Goal: Obtain resource: Download file/media

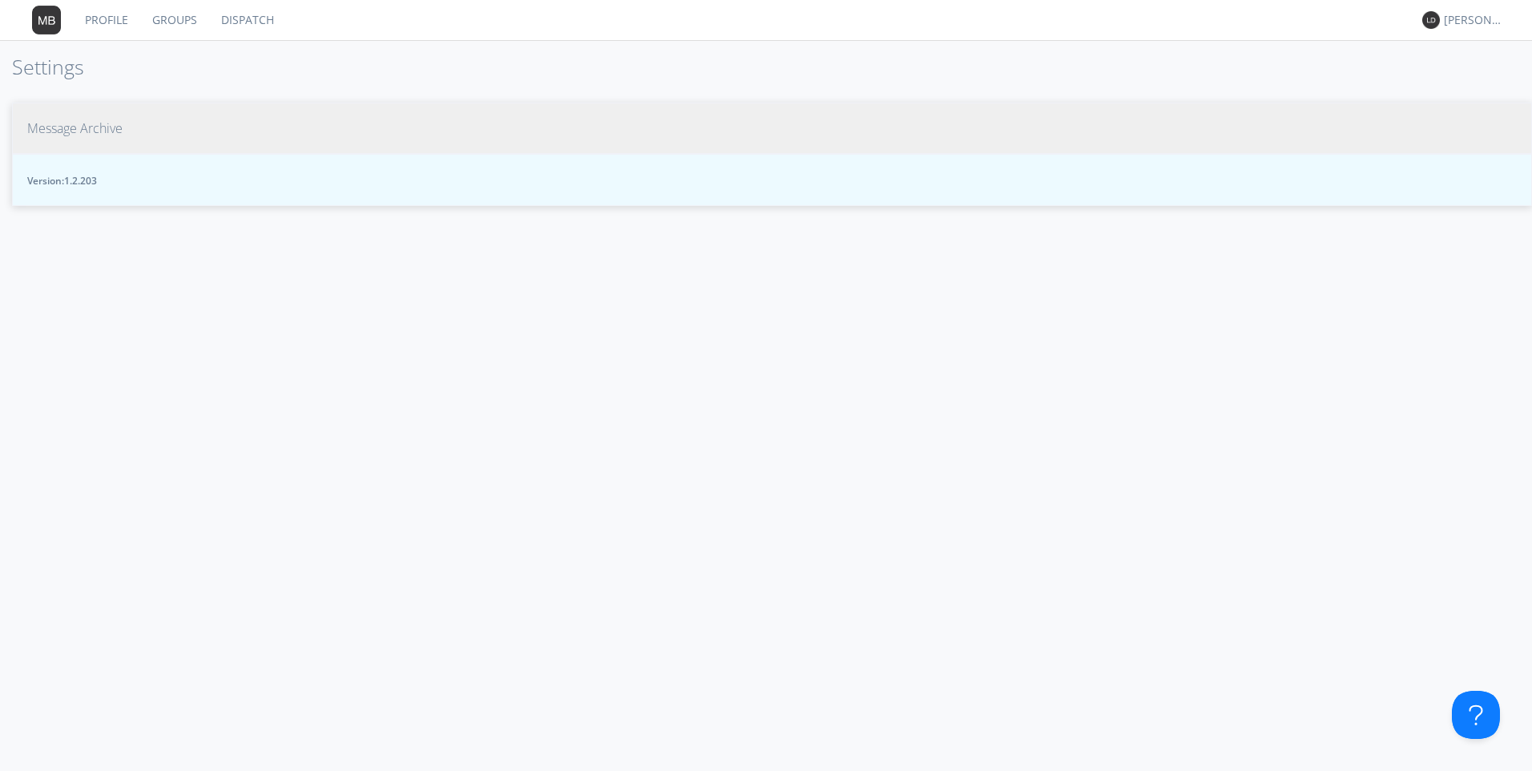
click at [62, 128] on span "Message Archive" at bounding box center [74, 128] width 95 height 18
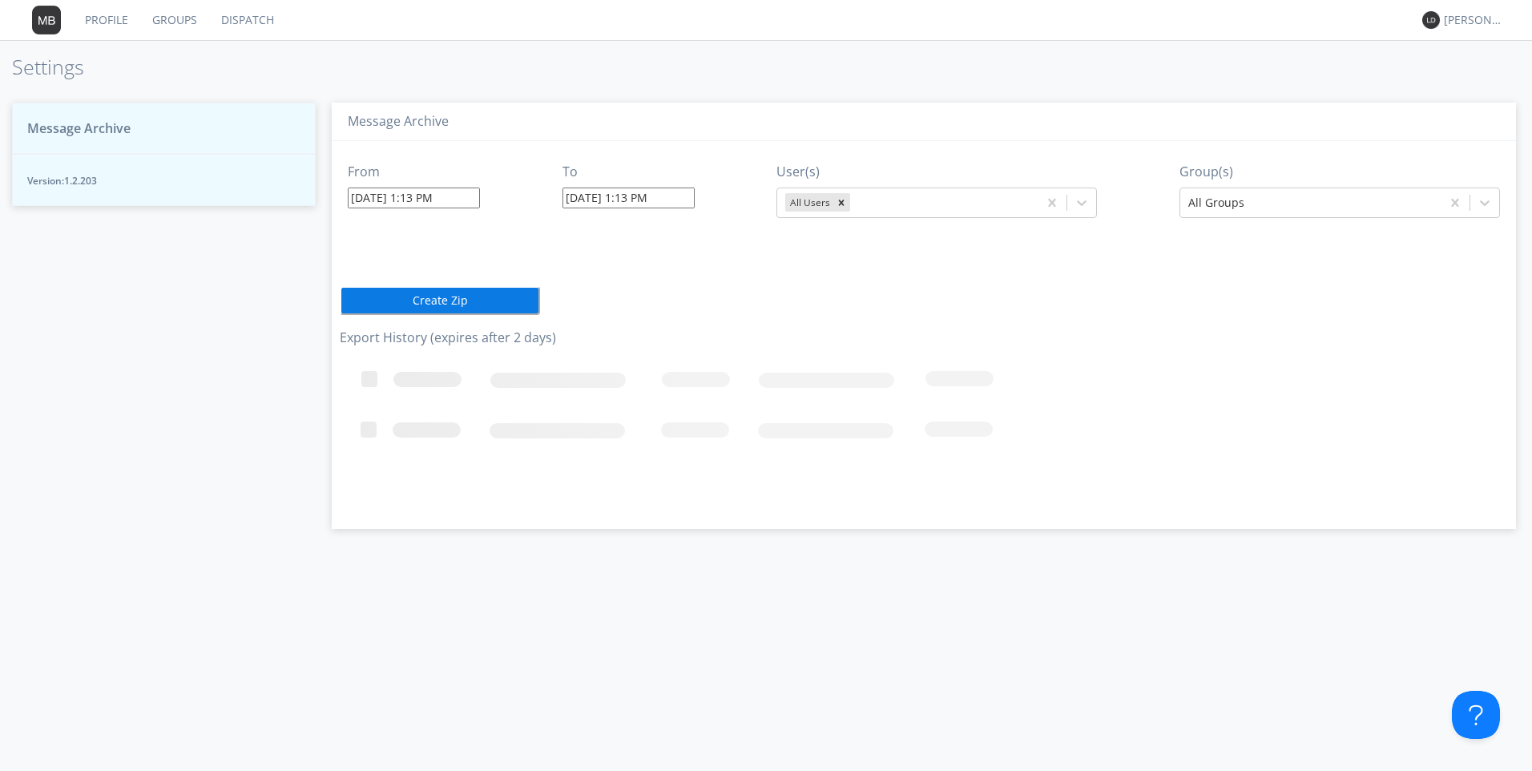
click at [385, 196] on input "09/22/2025 1:13 PM" at bounding box center [414, 197] width 132 height 21
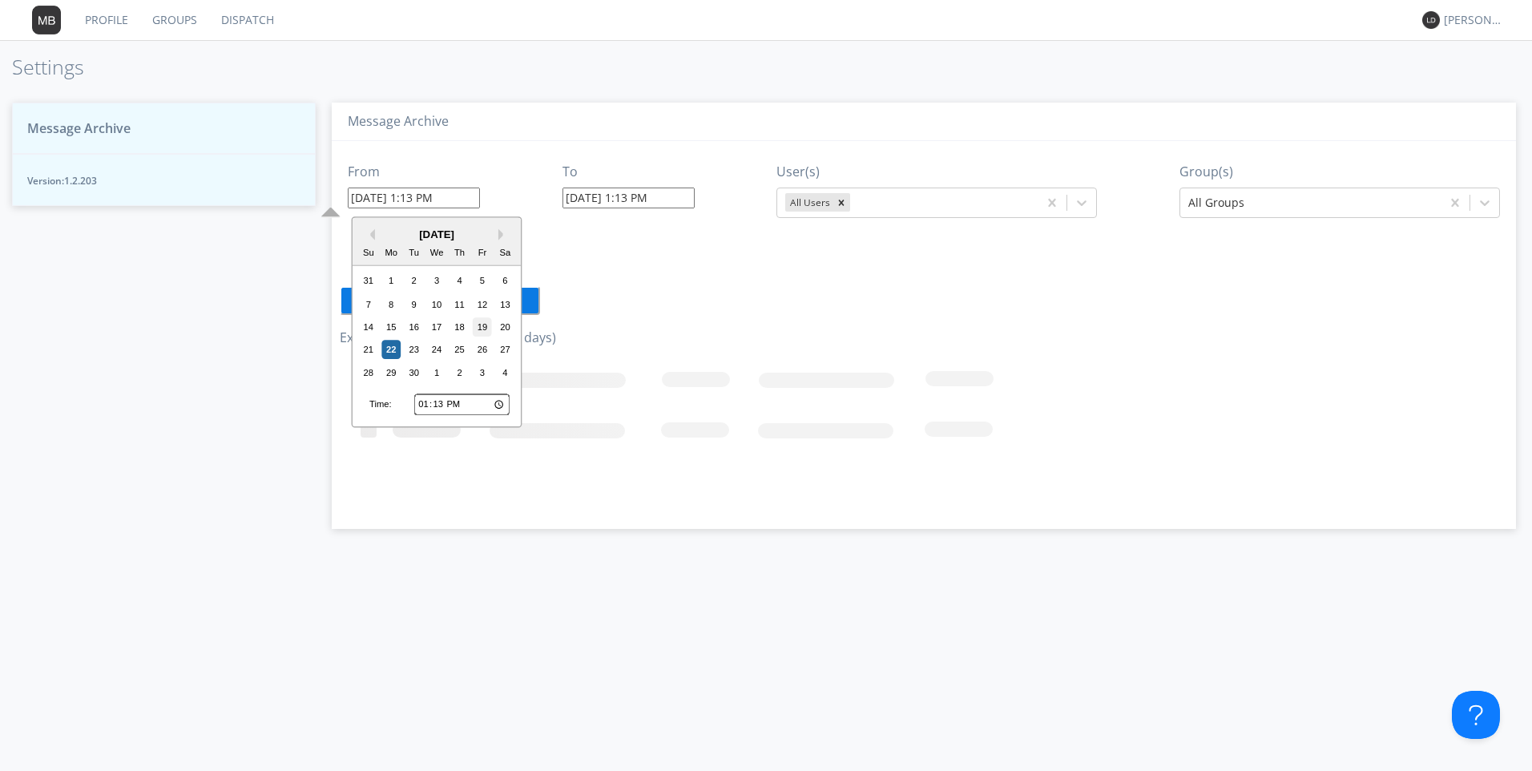
click at [490, 334] on div "19" at bounding box center [482, 326] width 19 height 19
type input "09/19/2025 1:13 PM"
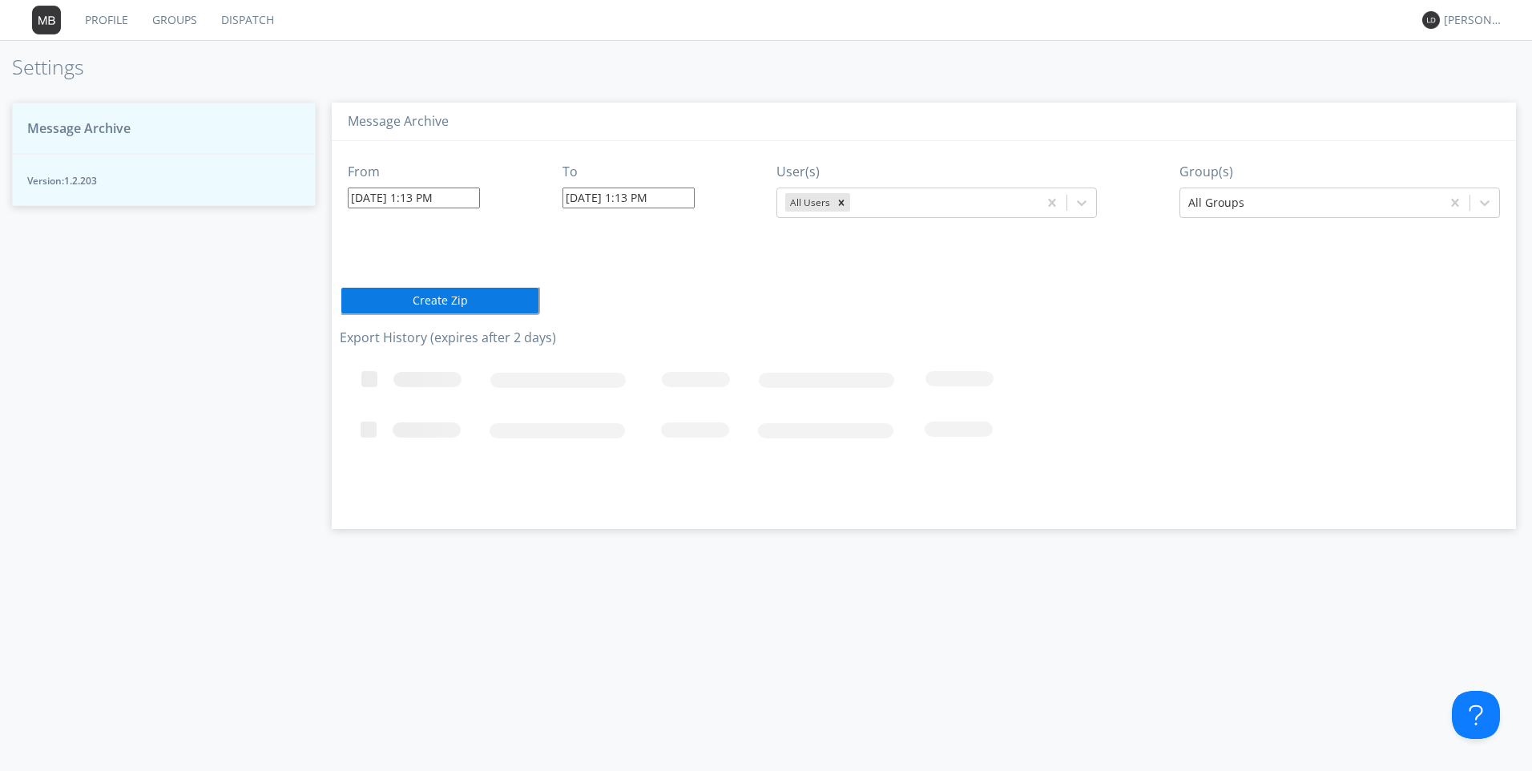
click at [419, 199] on input "09/19/2025 1:13 PM" at bounding box center [414, 197] width 132 height 21
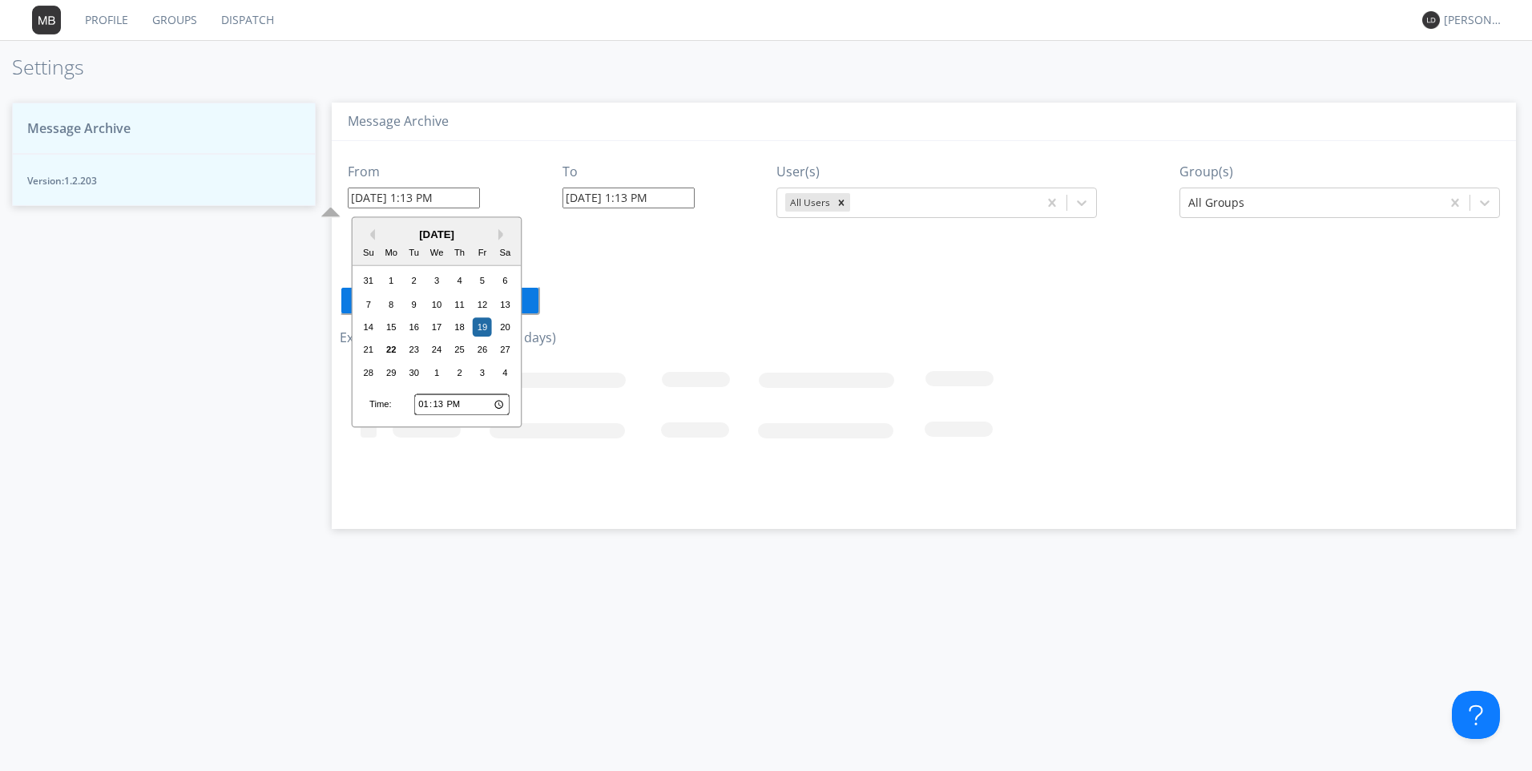
click at [421, 405] on input "13:13" at bounding box center [461, 404] width 95 height 21
type input "12:13"
type input "09/19/2025 12:13 PM"
click at [595, 199] on input "09/22/2025 1:13 PM" at bounding box center [628, 197] width 132 height 21
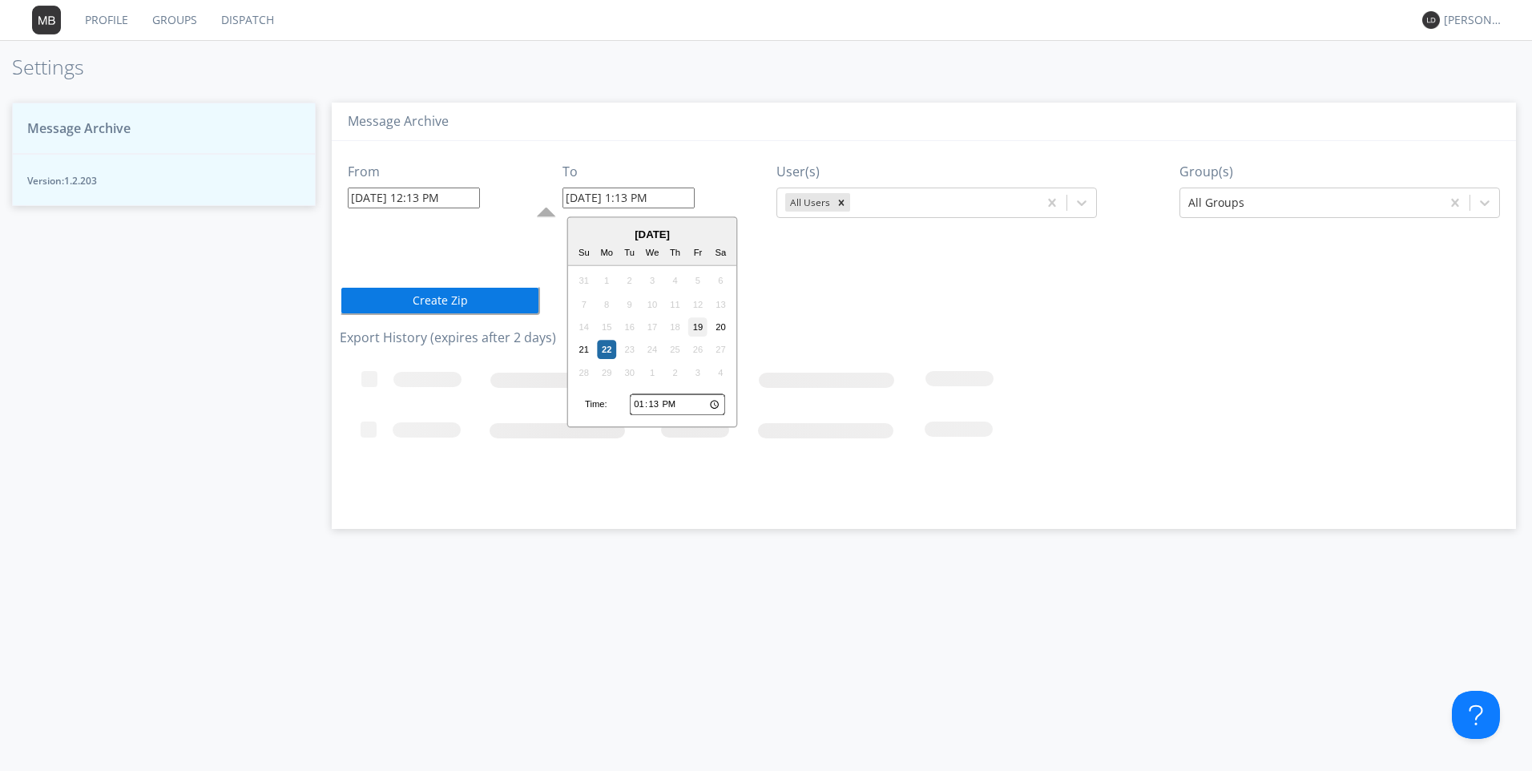
click at [698, 332] on div "19" at bounding box center [697, 326] width 19 height 19
type input "09/19/2025 1:13 PM"
click at [643, 199] on input "09/19/2025 1:13 PM" at bounding box center [628, 197] width 132 height 21
click at [658, 405] on input "13:13" at bounding box center [677, 404] width 95 height 21
type input "13:04"
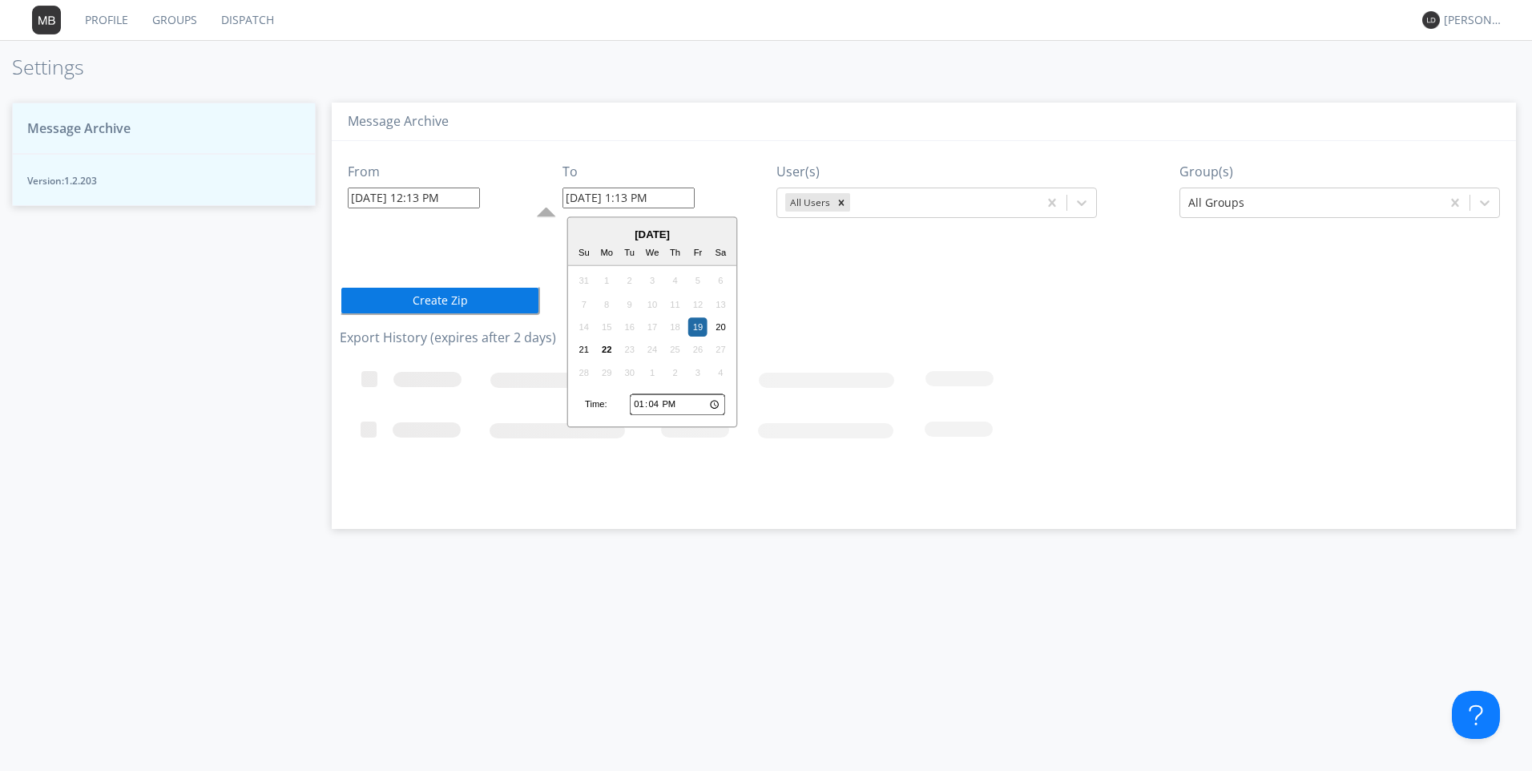
type input "09/19/2025 1:04 PM"
type input "13:45"
type input "09/19/2025 1:45 PM"
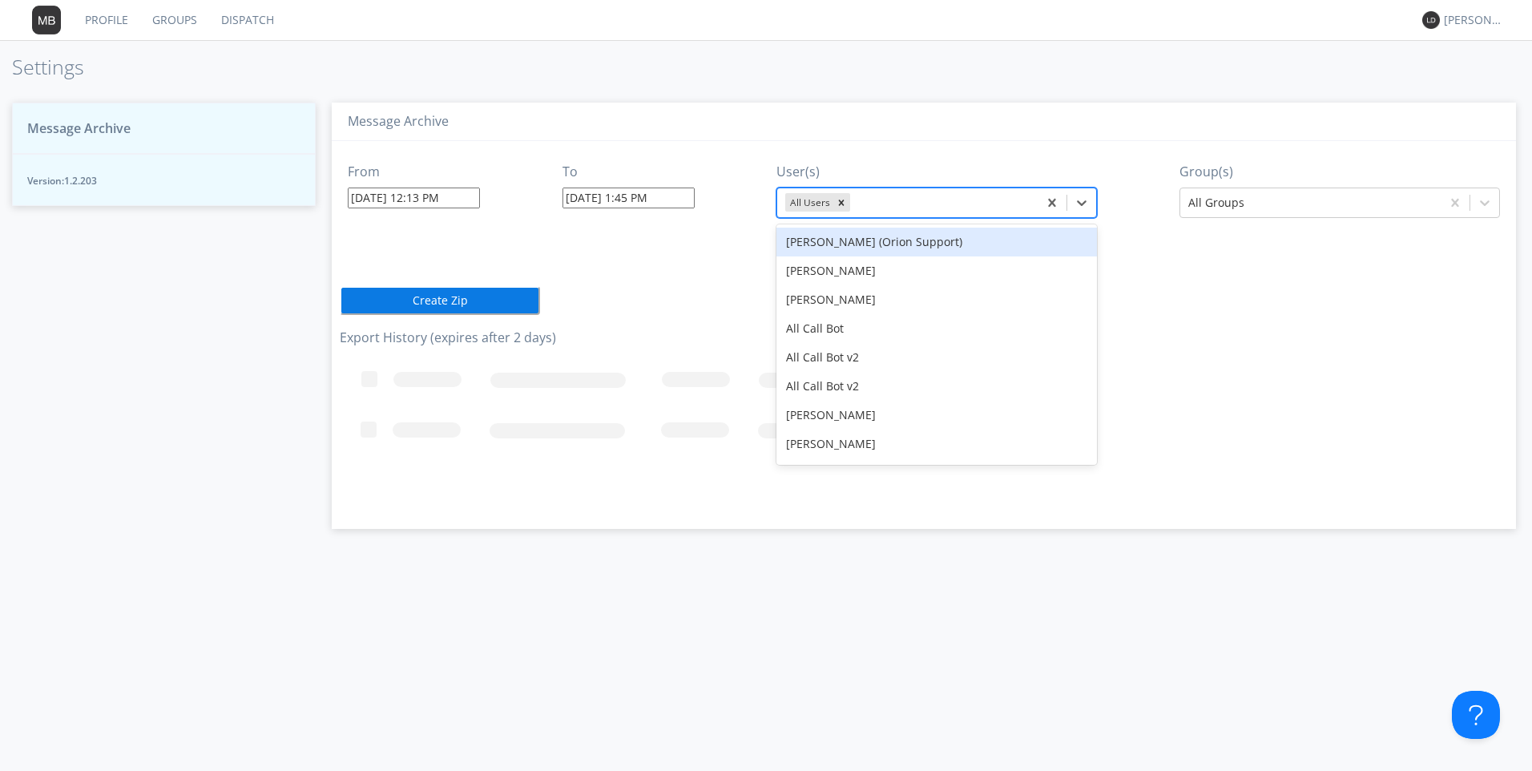
click at [813, 206] on div "All Users" at bounding box center [808, 202] width 47 height 18
click at [844, 205] on icon "Remove All Users" at bounding box center [842, 202] width 6 height 6
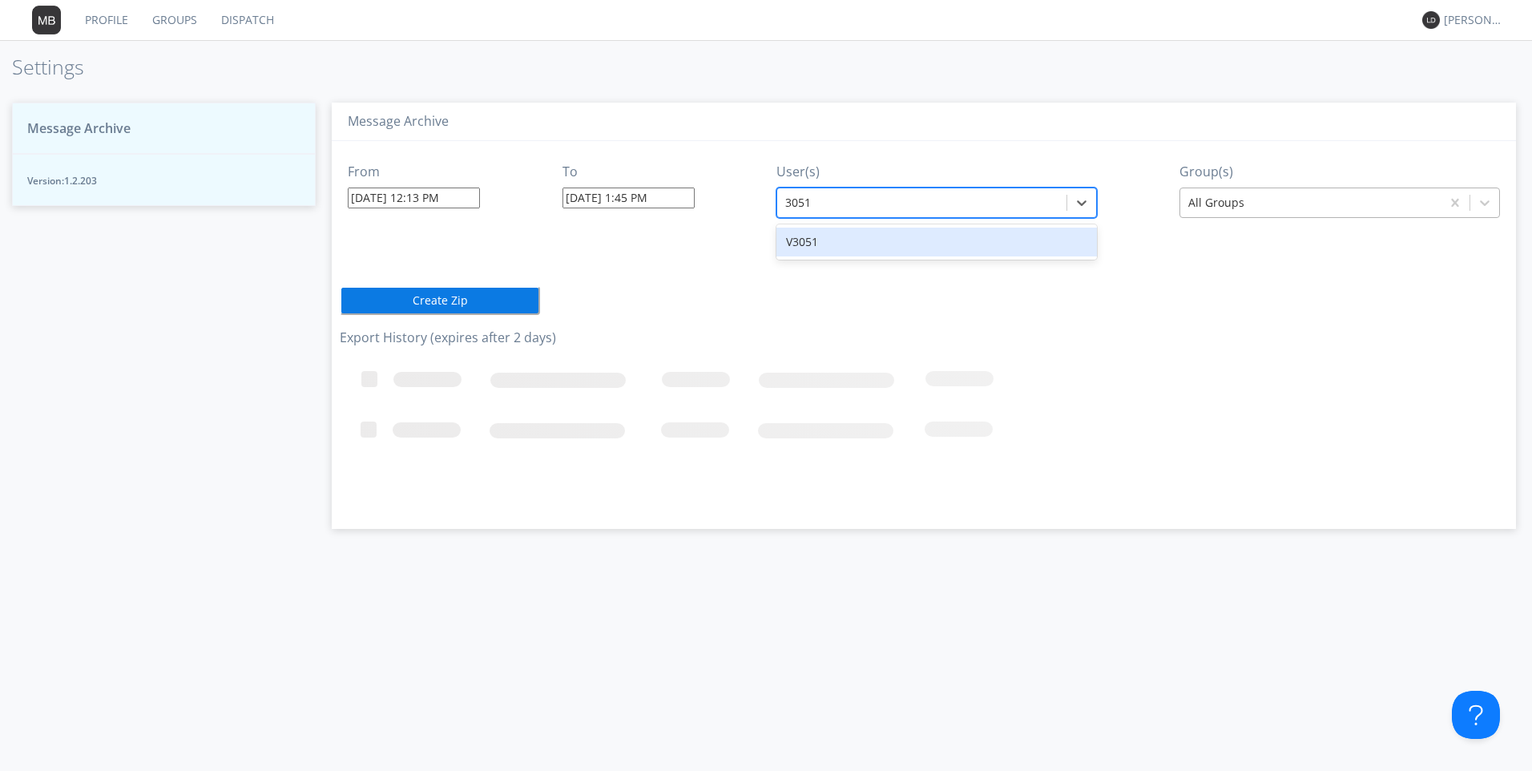
type input "3051"
click at [1244, 195] on div at bounding box center [1310, 202] width 244 height 19
click at [814, 200] on div at bounding box center [921, 202] width 273 height 19
type input "v3051"
click at [791, 249] on div "V3051" at bounding box center [936, 242] width 320 height 29
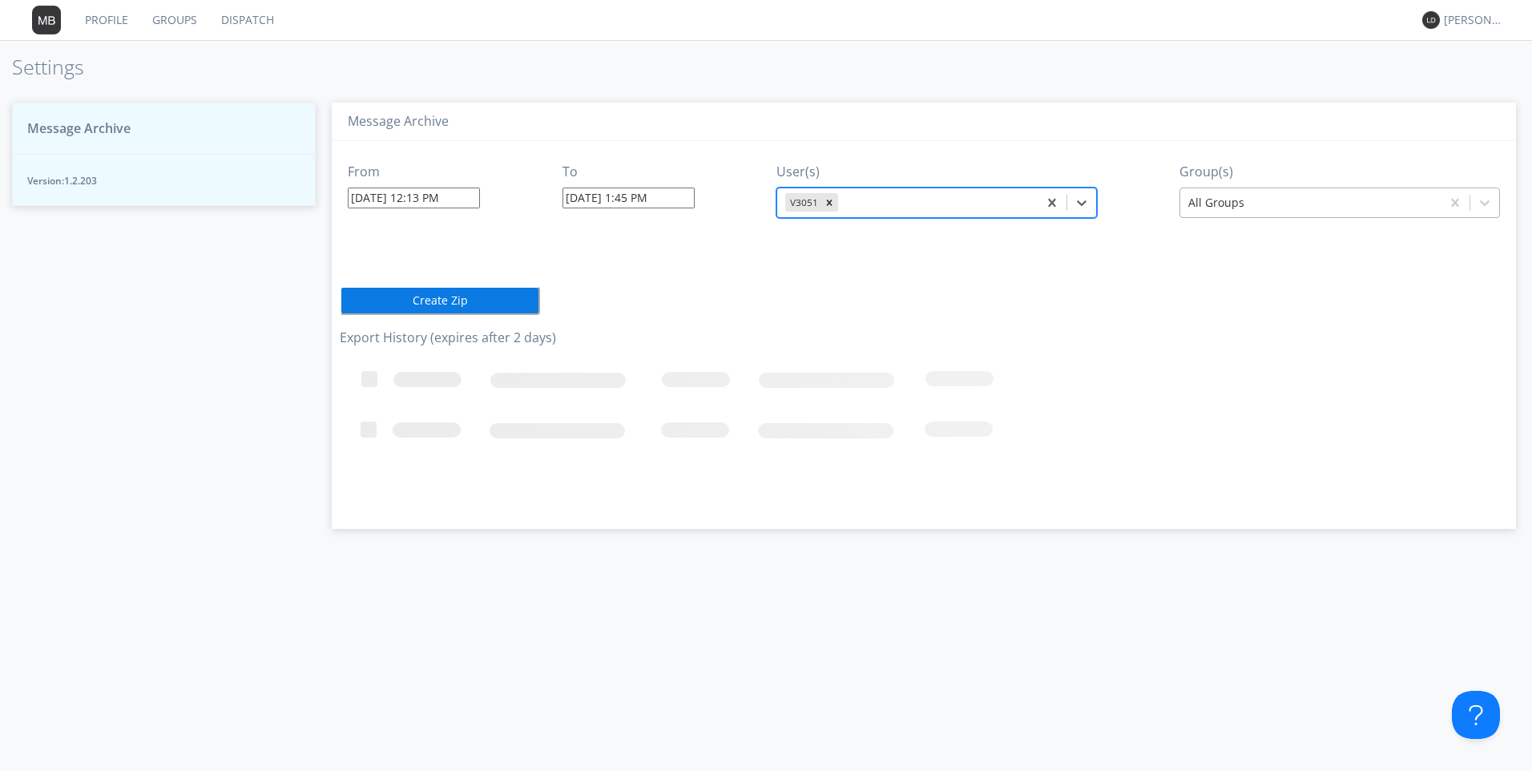
click at [1239, 200] on div at bounding box center [1310, 202] width 244 height 19
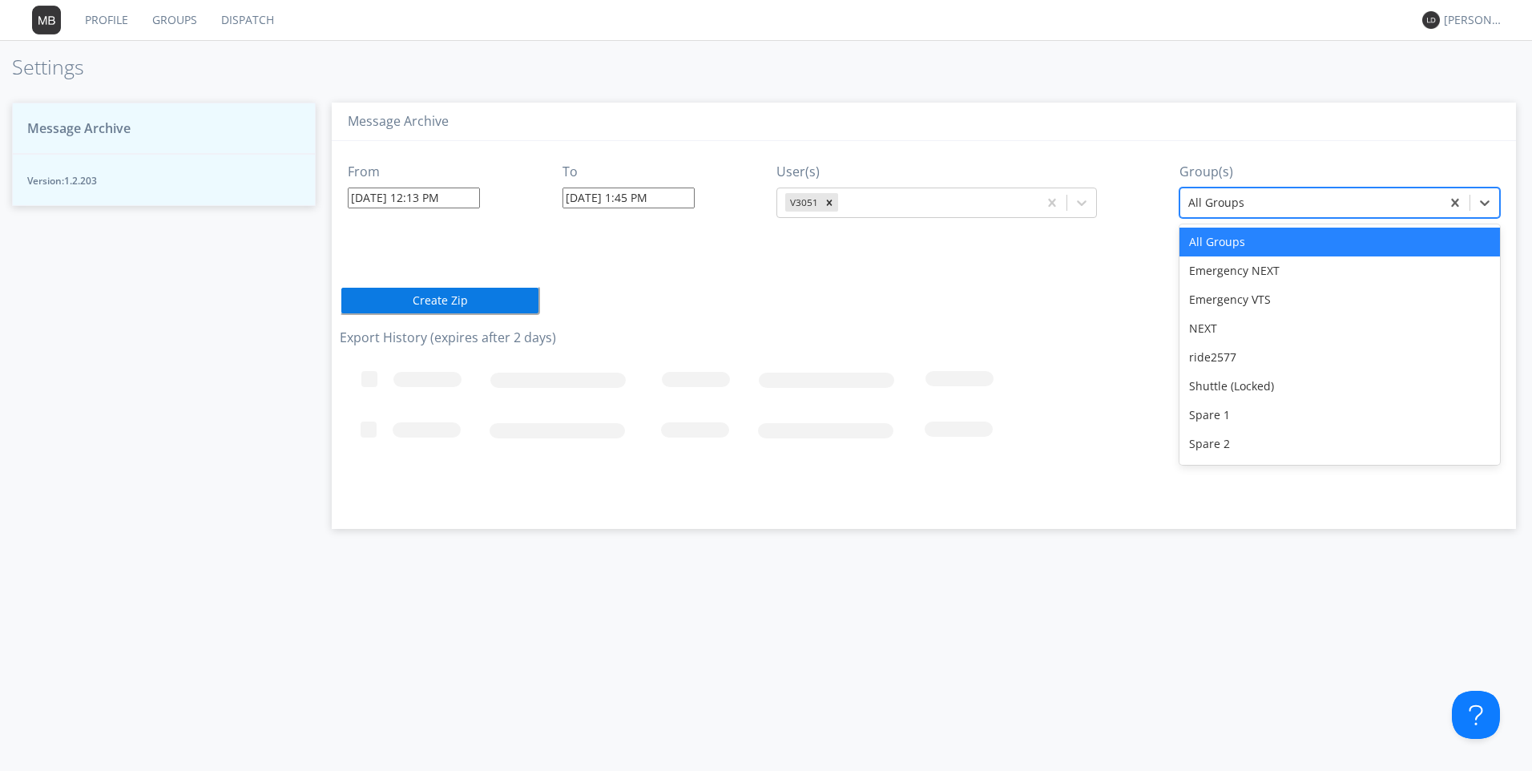
type input "v"
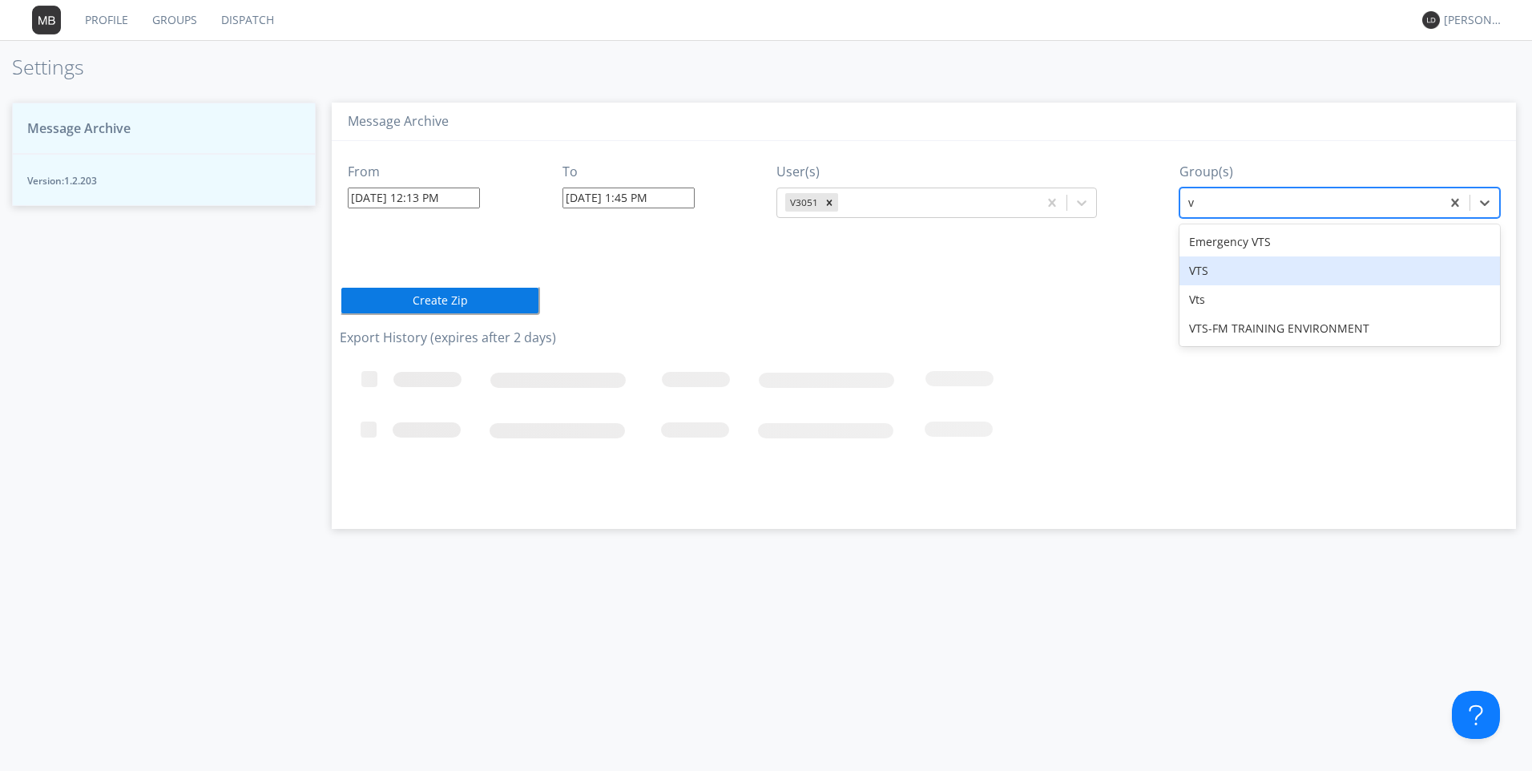
click at [1215, 274] on div "VTS" at bounding box center [1339, 270] width 320 height 29
click at [442, 304] on button "Create Zip" at bounding box center [440, 300] width 200 height 29
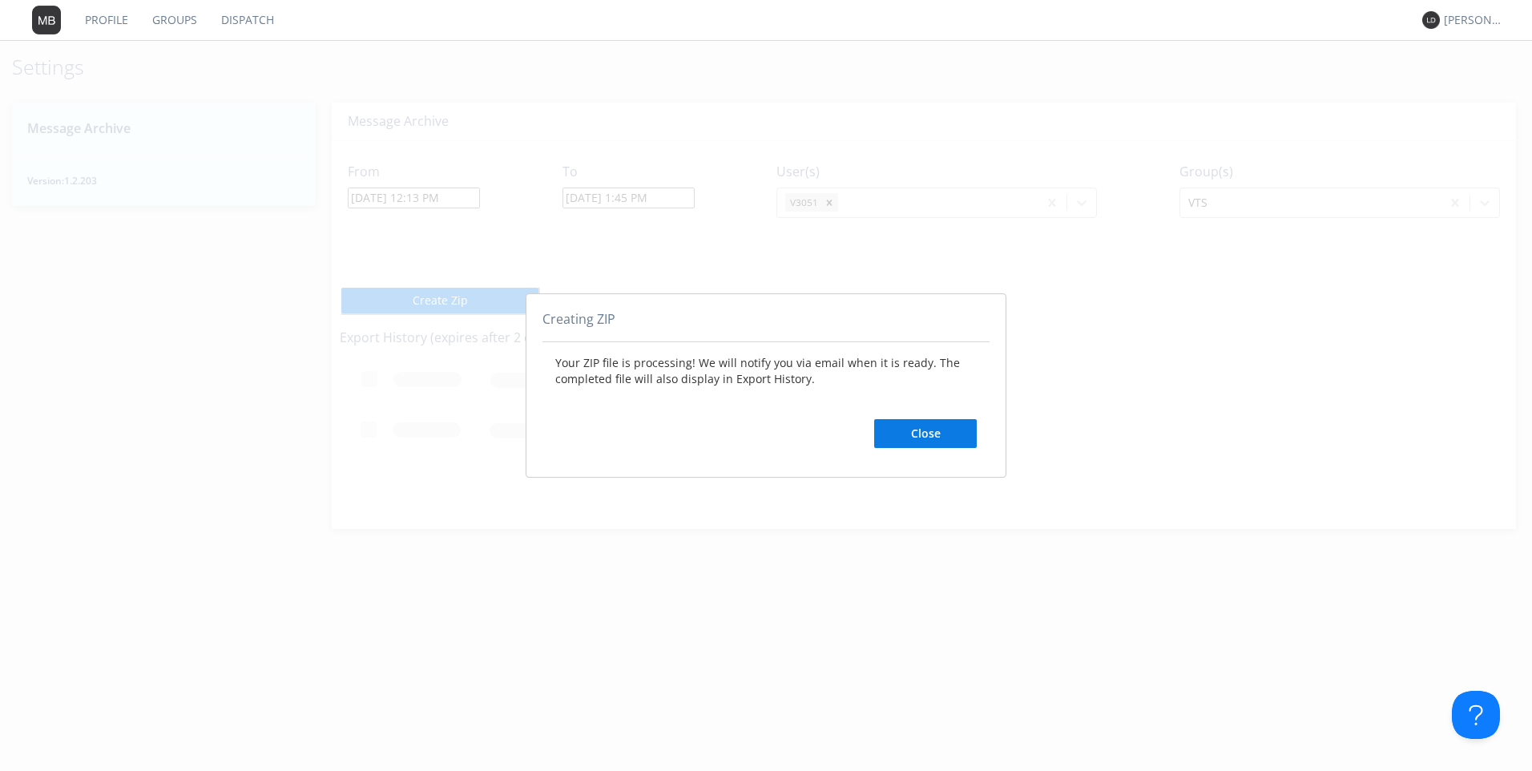
click at [911, 438] on button "Close" at bounding box center [925, 433] width 103 height 29
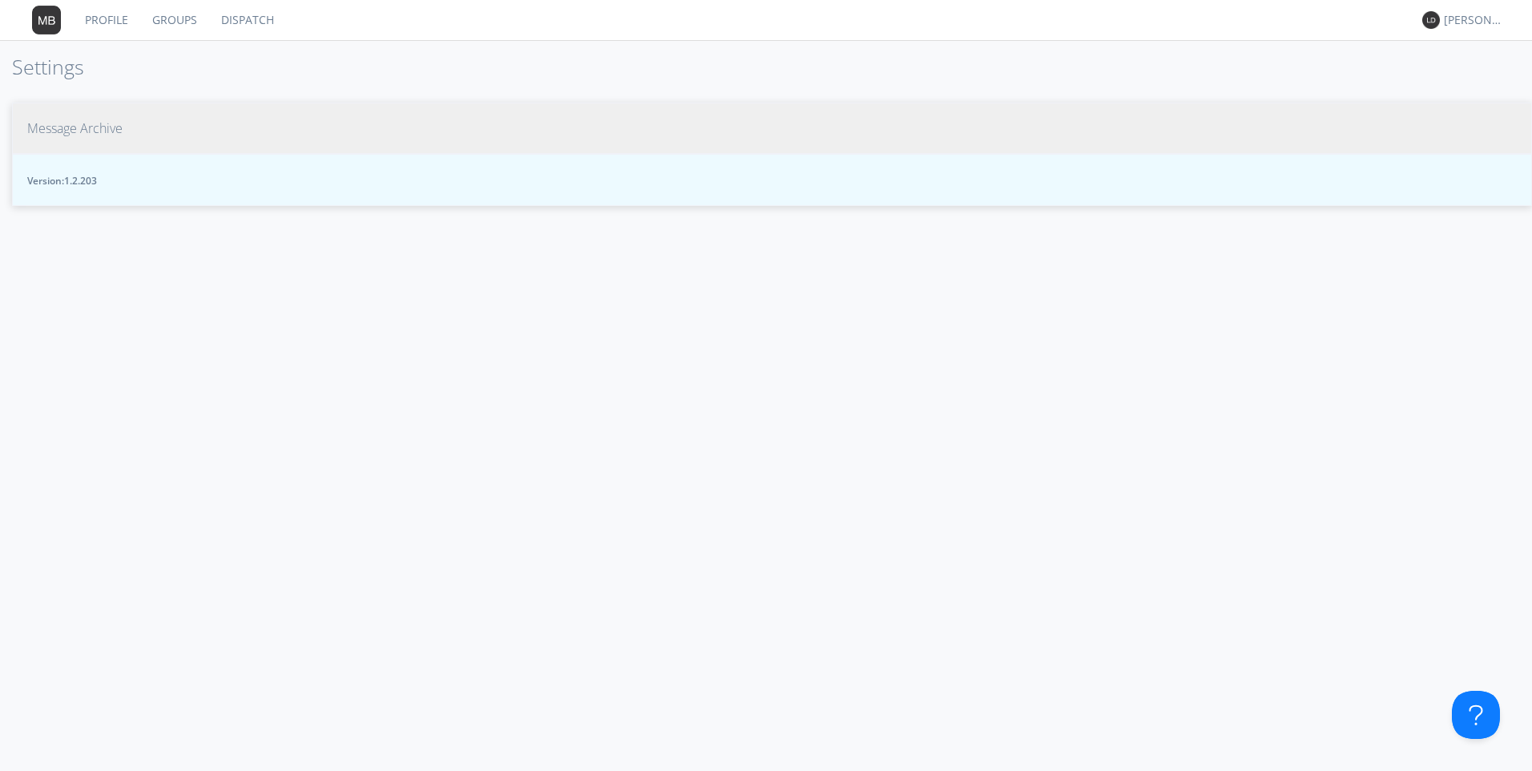
click at [65, 130] on span "Message Archive" at bounding box center [74, 128] width 95 height 18
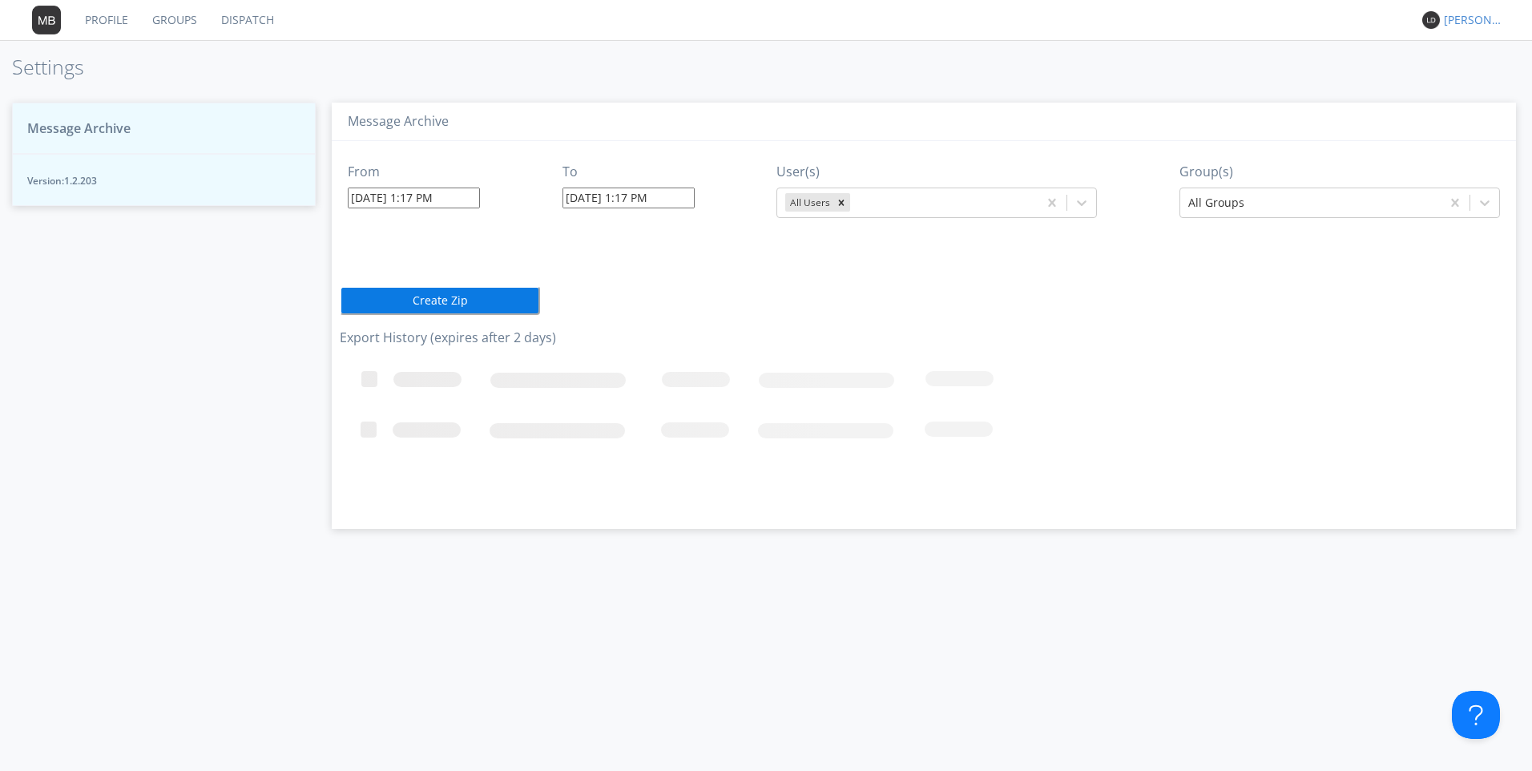
click at [1457, 14] on div "[PERSON_NAME]*" at bounding box center [1474, 20] width 60 height 16
drag, startPoint x: 249, startPoint y: 19, endPoint x: 241, endPoint y: 18, distance: 8.2
click at [249, 18] on link "Dispatch" at bounding box center [247, 20] width 77 height 40
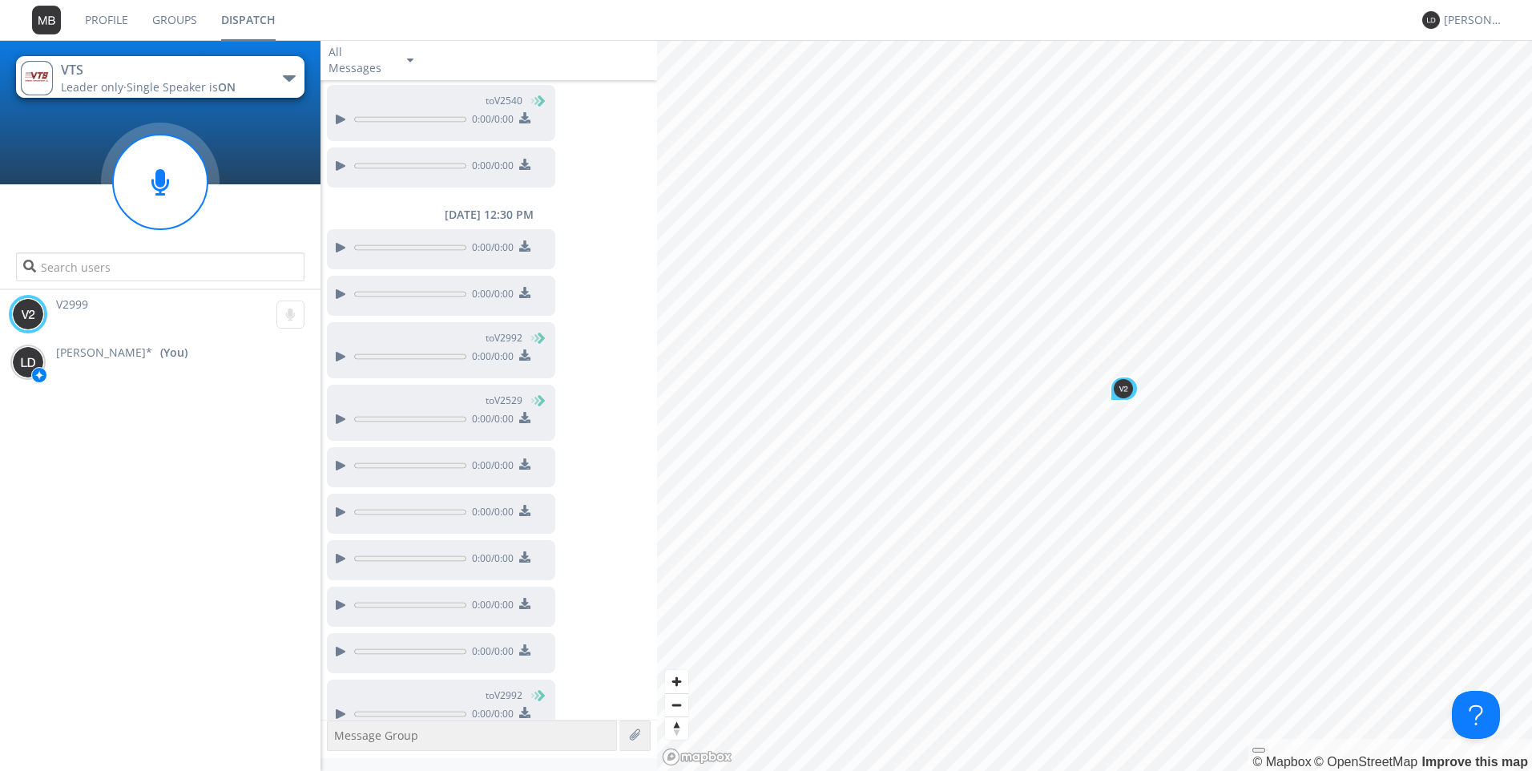
click at [260, 16] on link "Dispatch" at bounding box center [248, 20] width 79 height 40
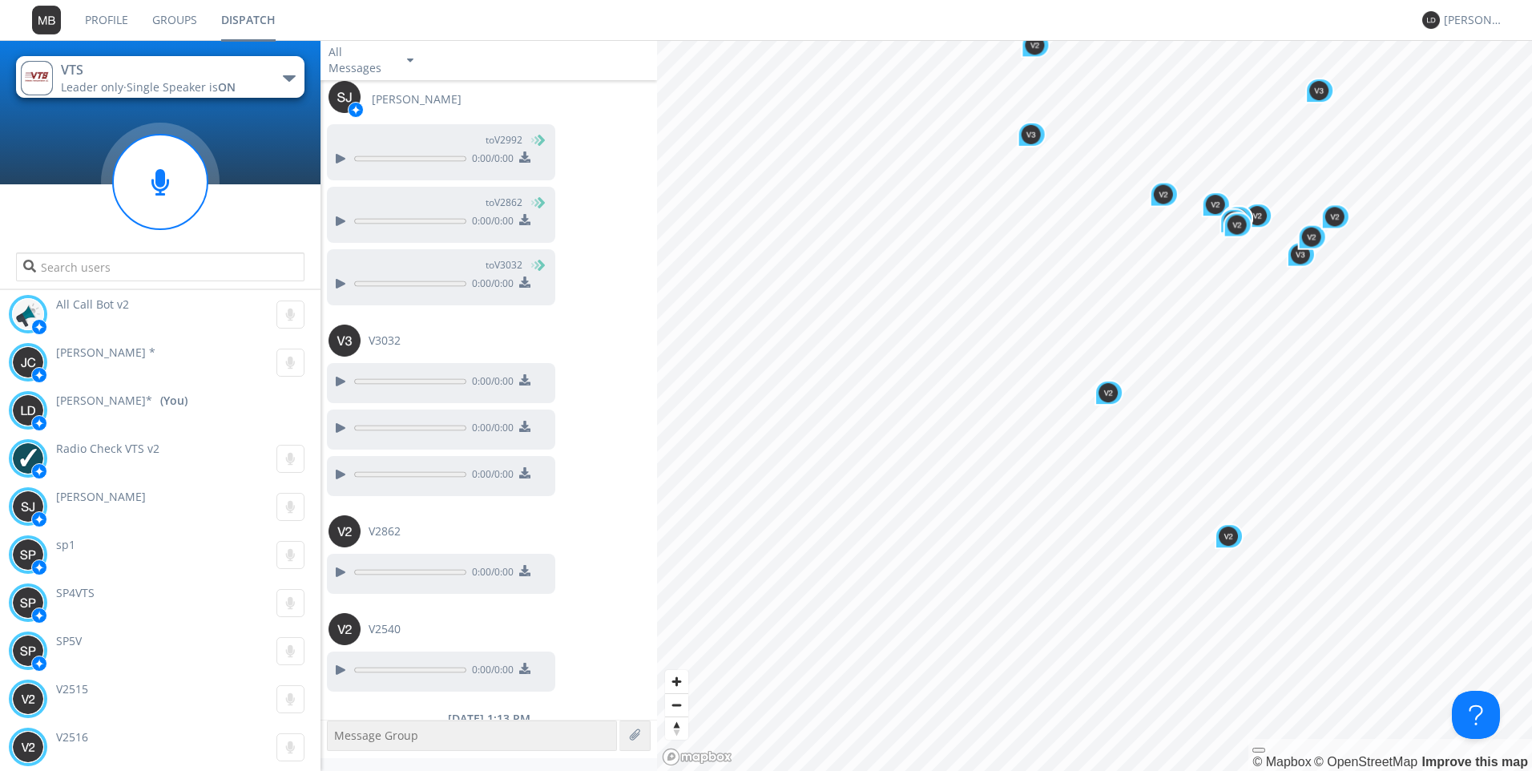
scroll to position [1304, 0]
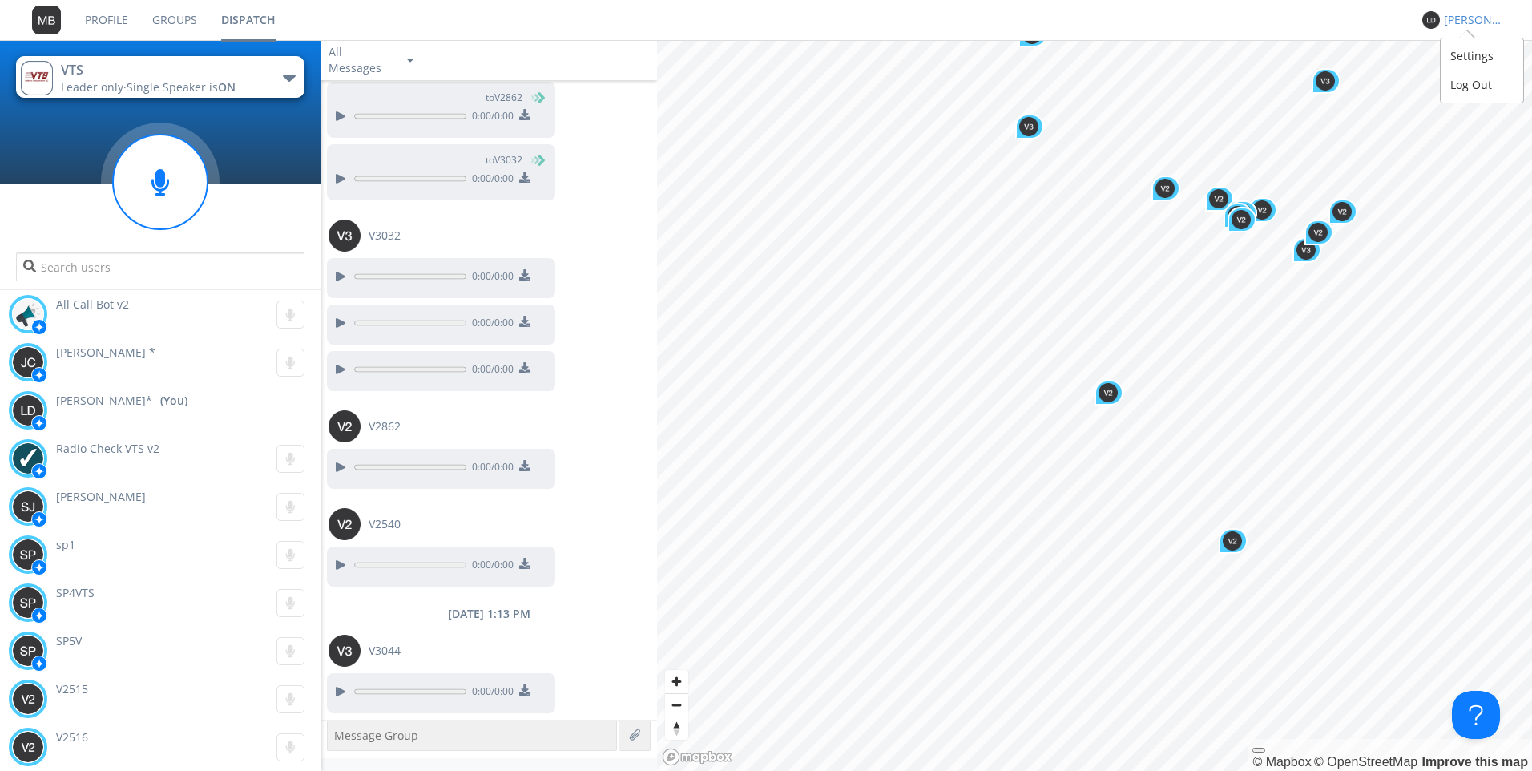
click at [1452, 24] on div "[PERSON_NAME]*" at bounding box center [1474, 20] width 60 height 16
click at [1463, 54] on div "Settings" at bounding box center [1481, 56] width 83 height 29
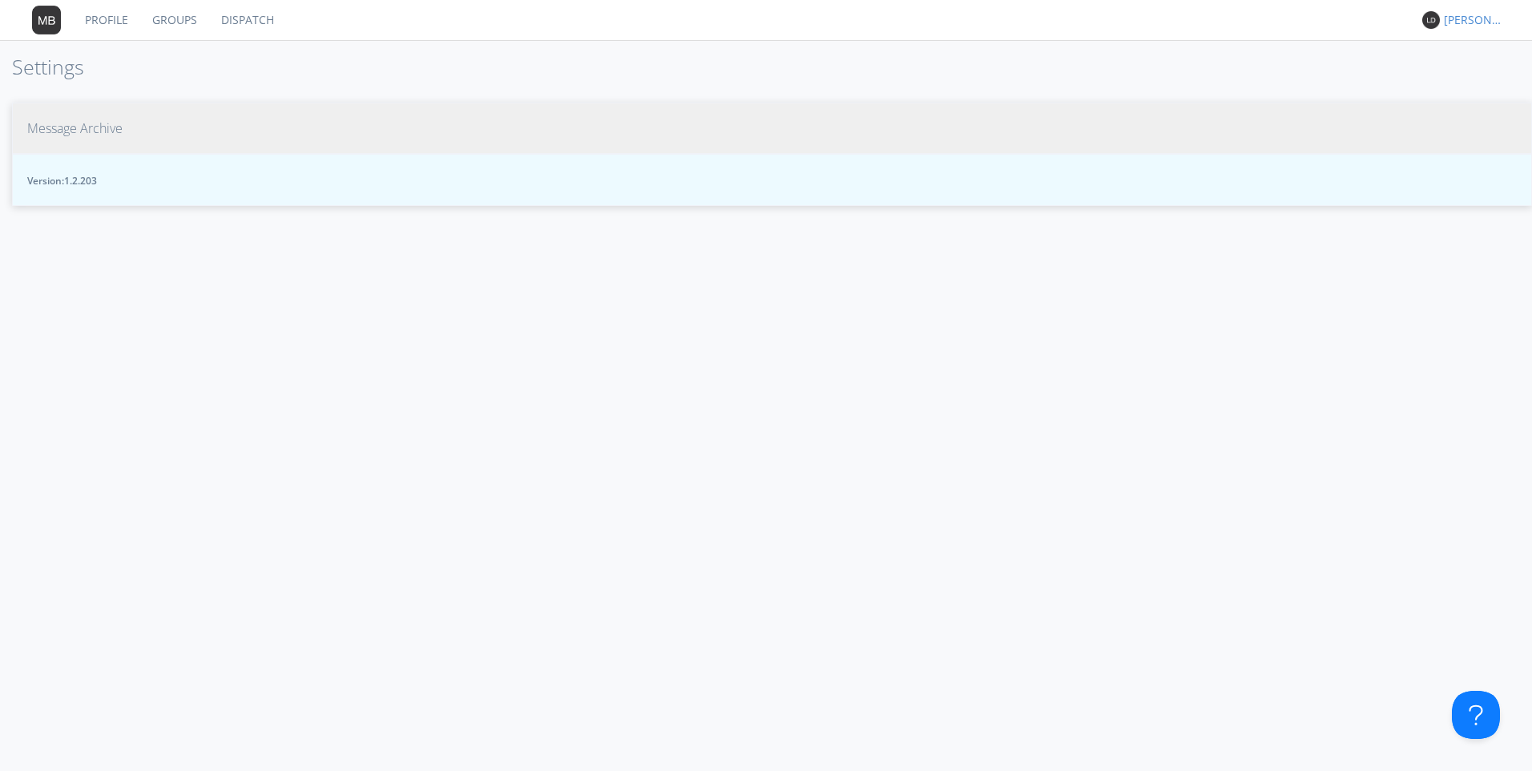
click at [66, 127] on span "Message Archive" at bounding box center [74, 128] width 95 height 18
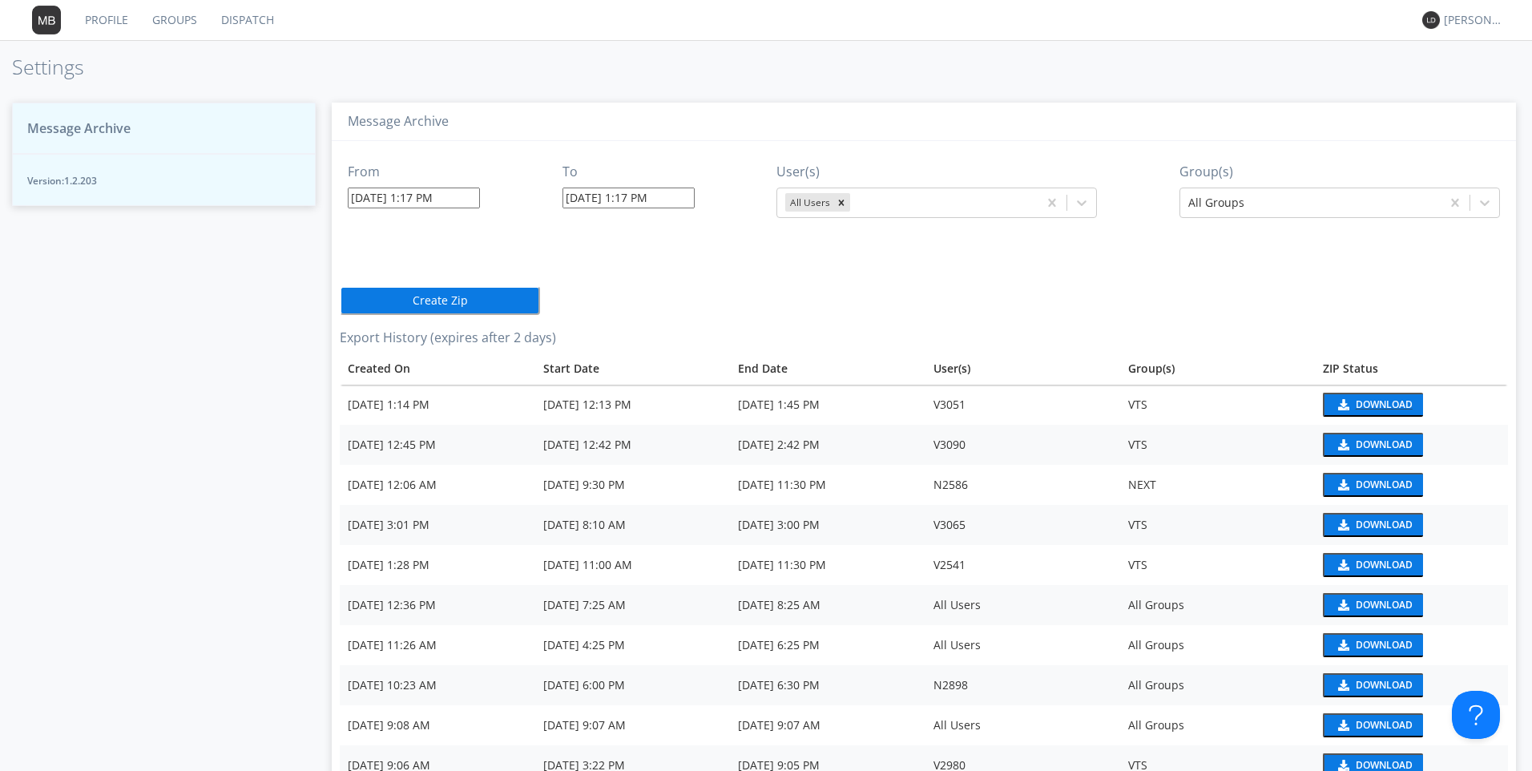
click at [1368, 405] on div "Download" at bounding box center [1384, 405] width 57 height 10
click at [1033, 15] on nav "Profile Groups Dispatch [PERSON_NAME]*" at bounding box center [766, 20] width 1532 height 41
